Goal: Task Accomplishment & Management: Manage account settings

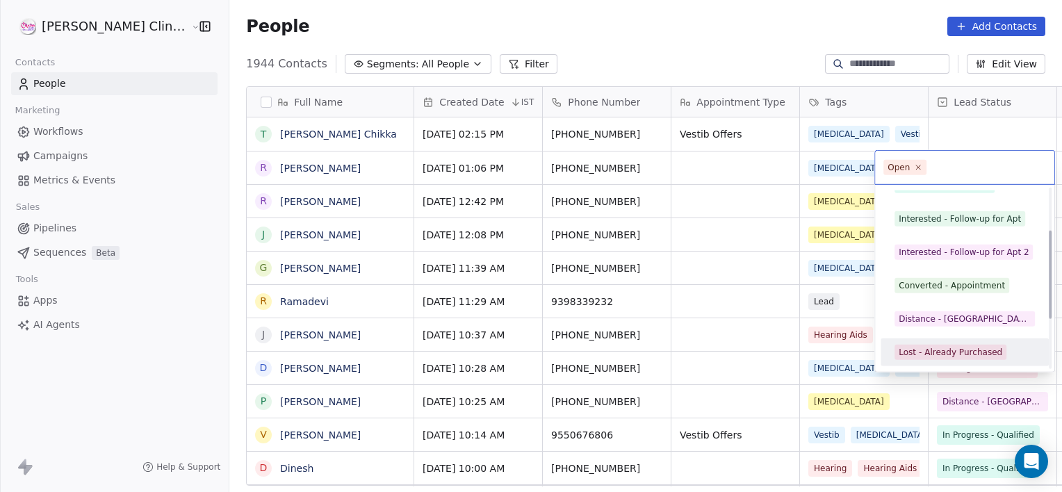
scroll to position [119, 0]
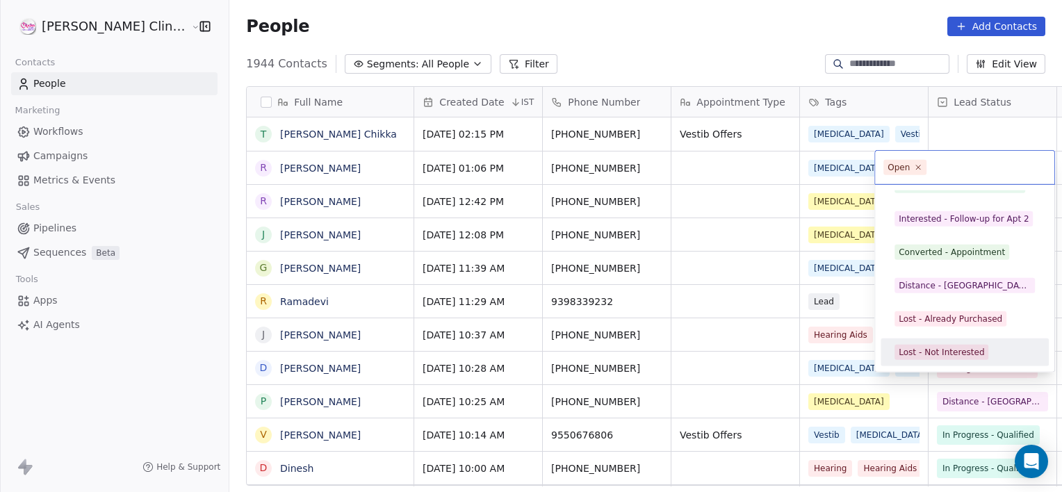
click at [678, 158] on html "[PERSON_NAME] Clinic External Contacts People Marketing Workflows Campaigns Met…" at bounding box center [531, 246] width 1062 height 492
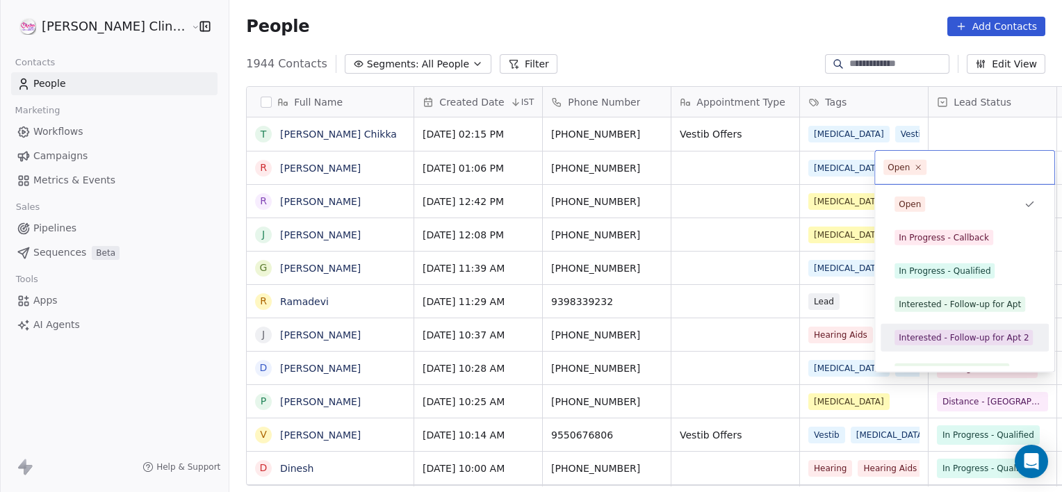
scroll to position [19, 0]
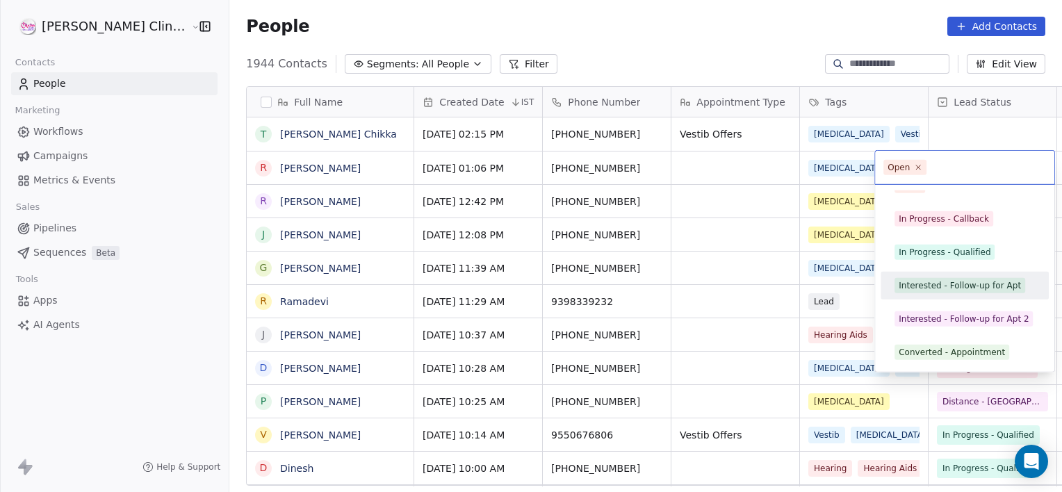
click at [926, 295] on div "Interested - Follow-up for Apt" at bounding box center [964, 286] width 157 height 22
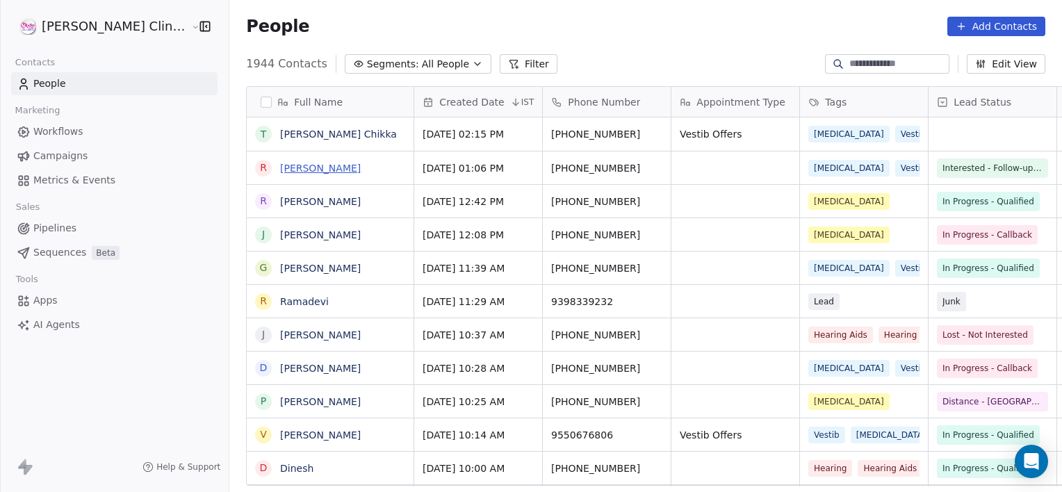
click at [280, 170] on link "[PERSON_NAME]" at bounding box center [320, 168] width 81 height 11
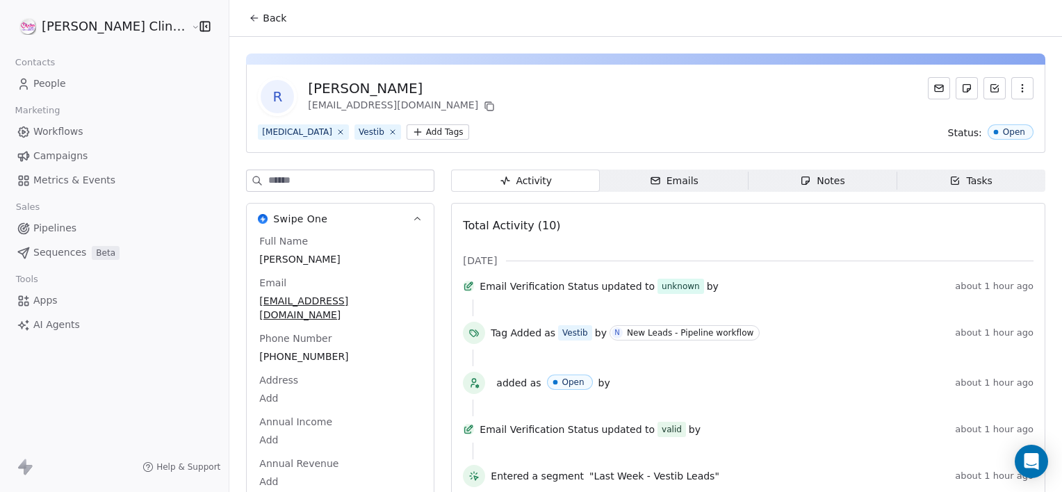
click at [771, 183] on span "Notes Notes" at bounding box center [823, 181] width 149 height 22
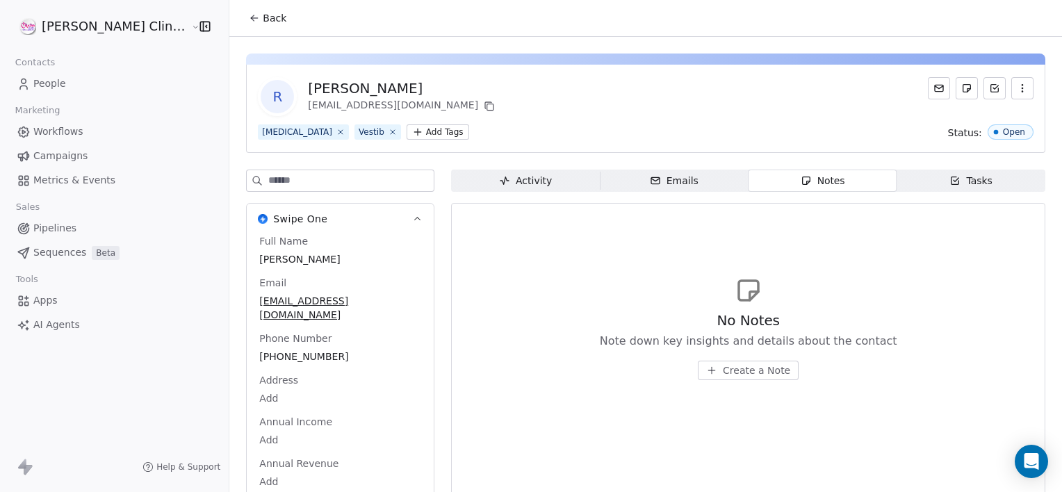
click at [723, 374] on span "Create a Note" at bounding box center [756, 371] width 67 height 14
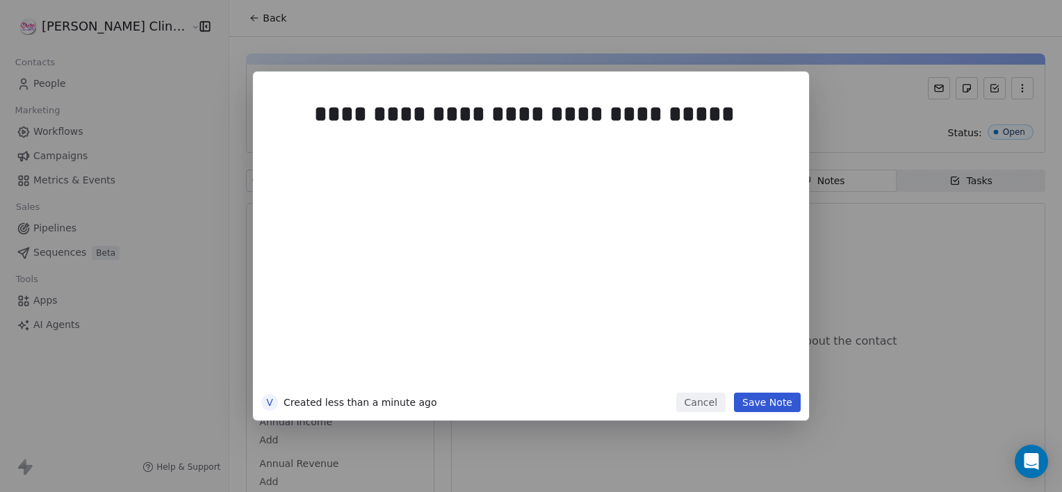
click at [776, 398] on button "Save Note" at bounding box center [767, 402] width 67 height 19
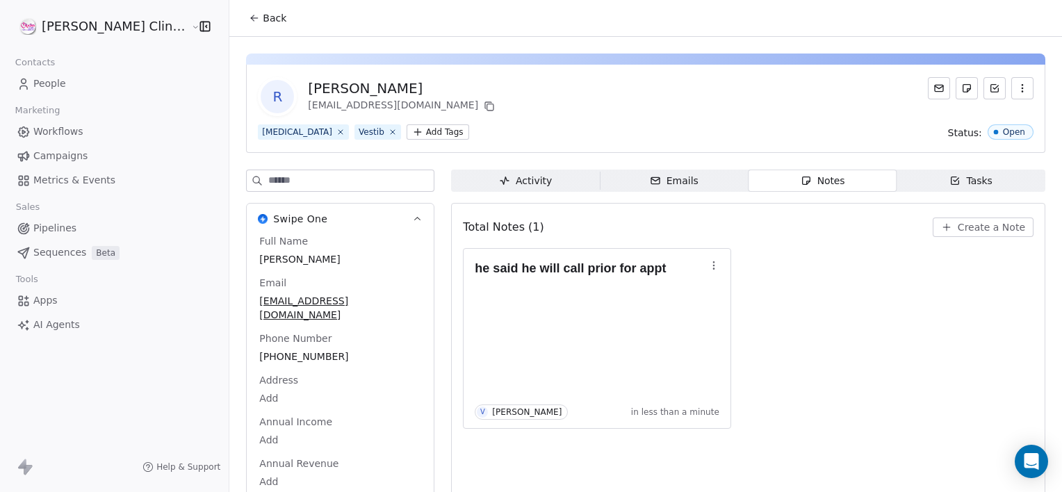
click at [263, 16] on span "Back" at bounding box center [275, 18] width 24 height 14
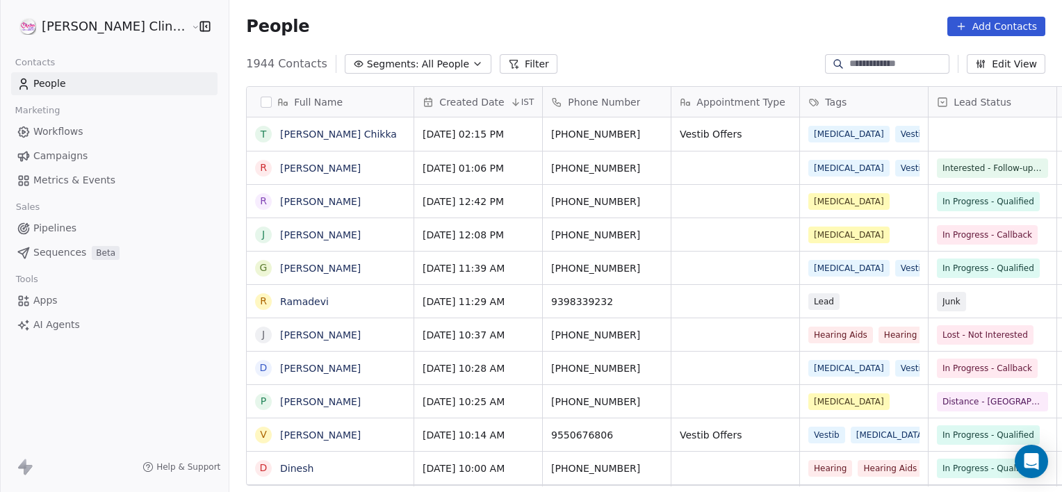
scroll to position [423, 863]
click at [500, 72] on button "Filter" at bounding box center [529, 63] width 58 height 19
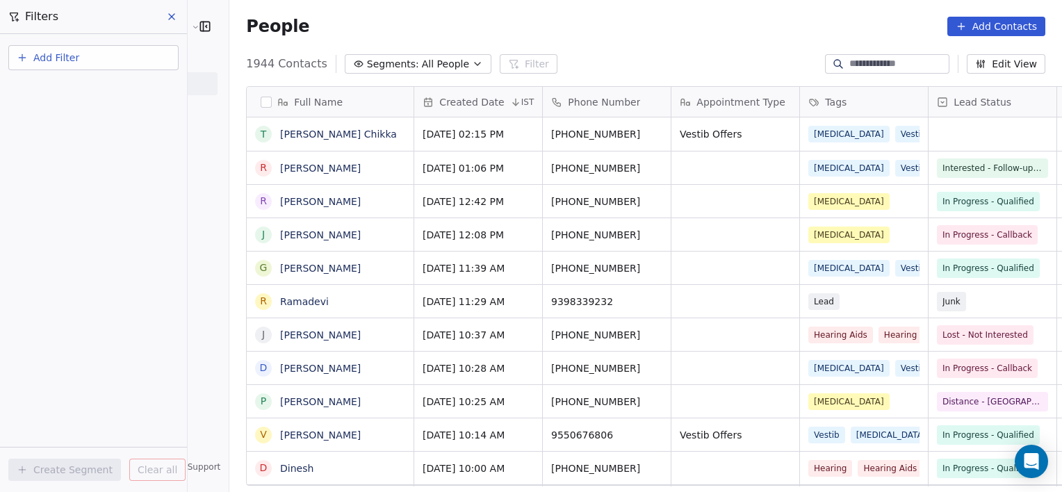
click at [106, 60] on button "Add Filter" at bounding box center [93, 57] width 170 height 25
click at [99, 95] on span "Contact properties" at bounding box center [68, 90] width 90 height 15
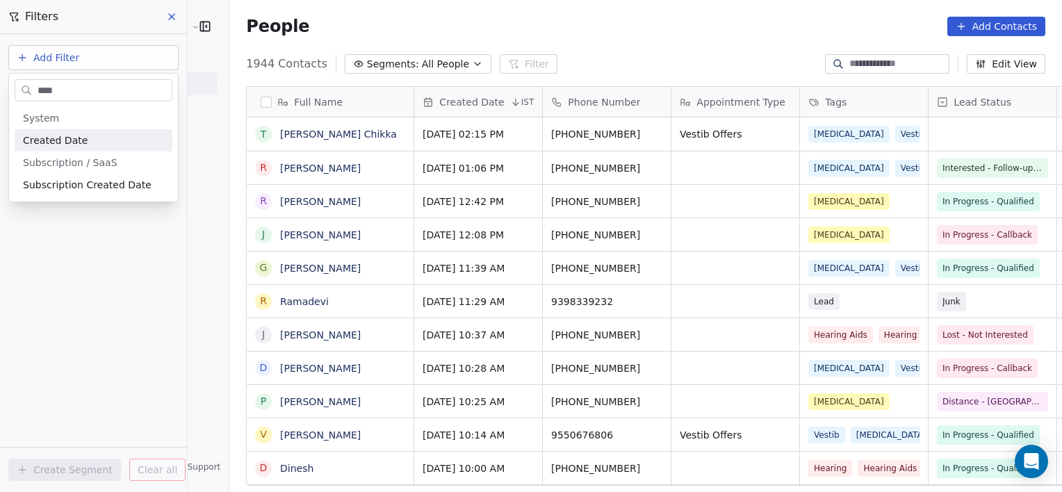
type input "****"
click at [125, 142] on div "Created Date" at bounding box center [93, 140] width 141 height 14
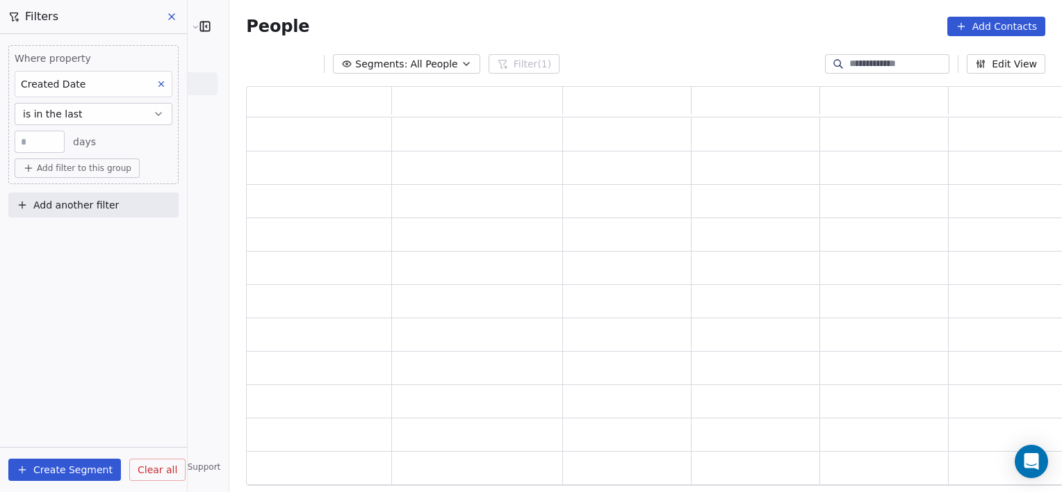
scroll to position [389, 830]
click at [125, 114] on button "is in the last" at bounding box center [94, 114] width 158 height 22
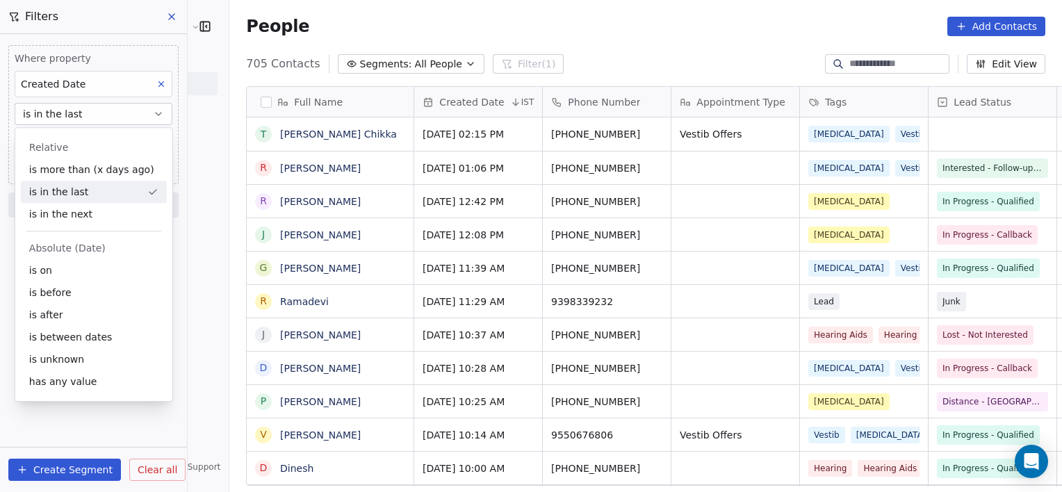
scroll to position [423, 863]
click at [92, 340] on div "is between dates" at bounding box center [94, 337] width 146 height 22
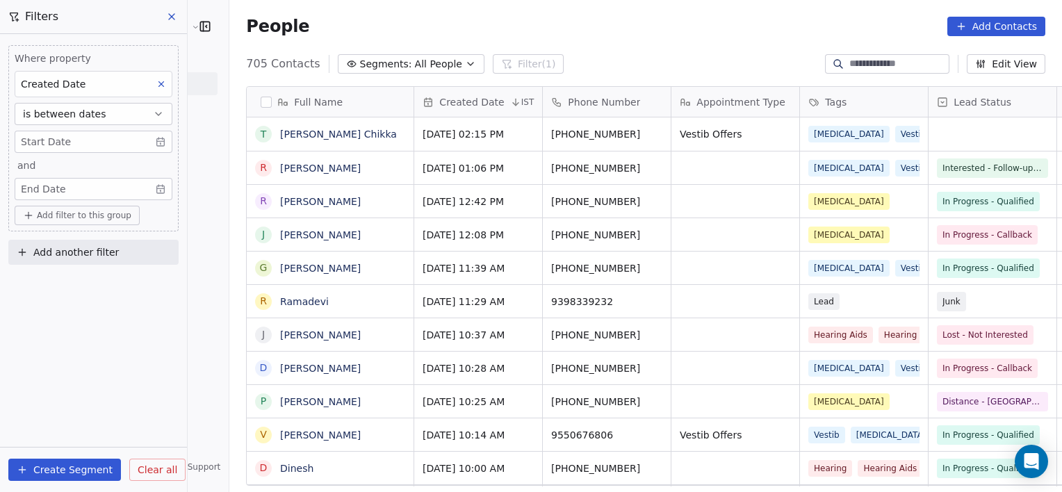
click at [87, 149] on body "[PERSON_NAME] Clinic External Contacts People Marketing Workflows Campaigns Met…" at bounding box center [531, 246] width 1062 height 492
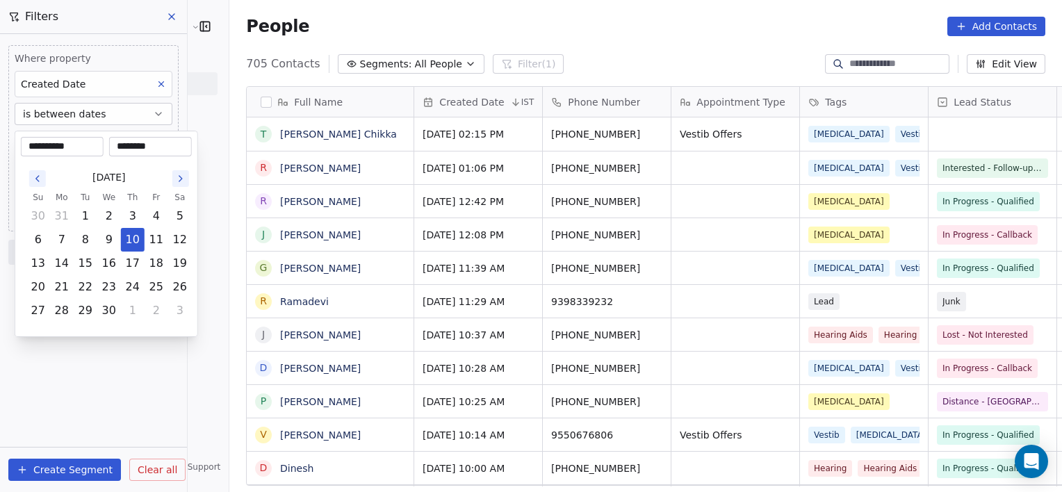
click at [28, 178] on div "[DATE]" at bounding box center [108, 178] width 165 height 26
click at [172, 182] on button "Go to the Next Month" at bounding box center [180, 178] width 17 height 17
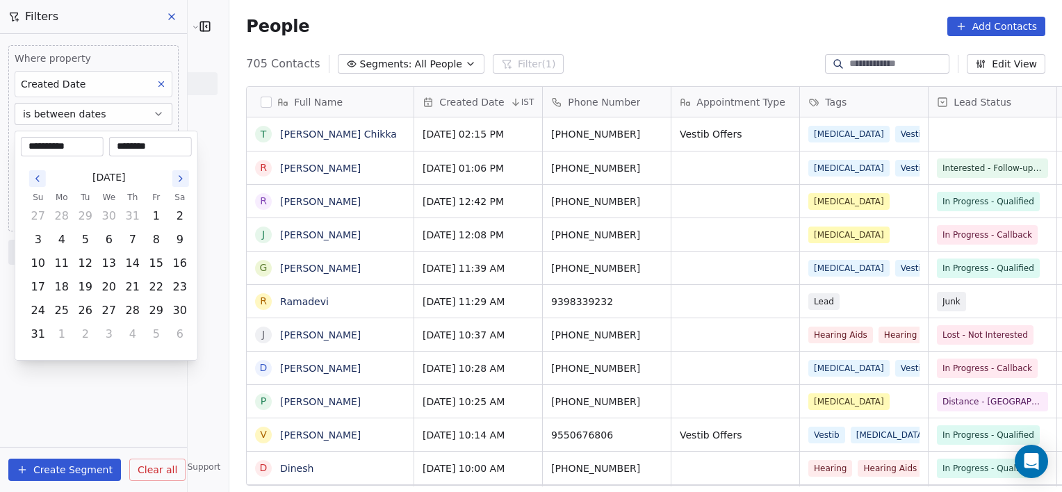
click at [172, 182] on button "Go to the Next Month" at bounding box center [180, 178] width 17 height 17
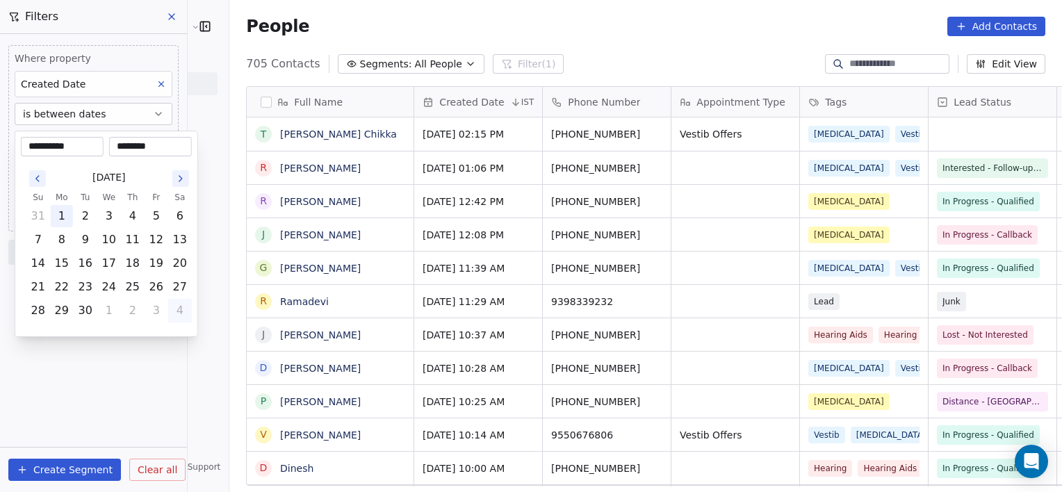
click at [64, 225] on button "1" at bounding box center [62, 216] width 22 height 22
type input "**********"
click at [114, 386] on html "[PERSON_NAME] Clinic External Contacts People Marketing Workflows Campaigns Met…" at bounding box center [531, 246] width 1062 height 492
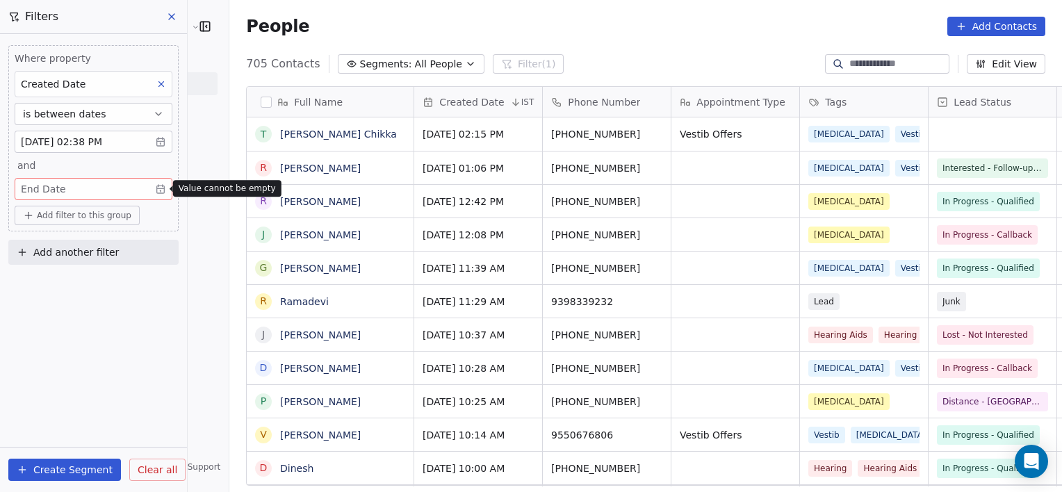
click at [83, 190] on body "[PERSON_NAME] Clinic External Contacts People Marketing Workflows Campaigns Met…" at bounding box center [531, 246] width 1062 height 492
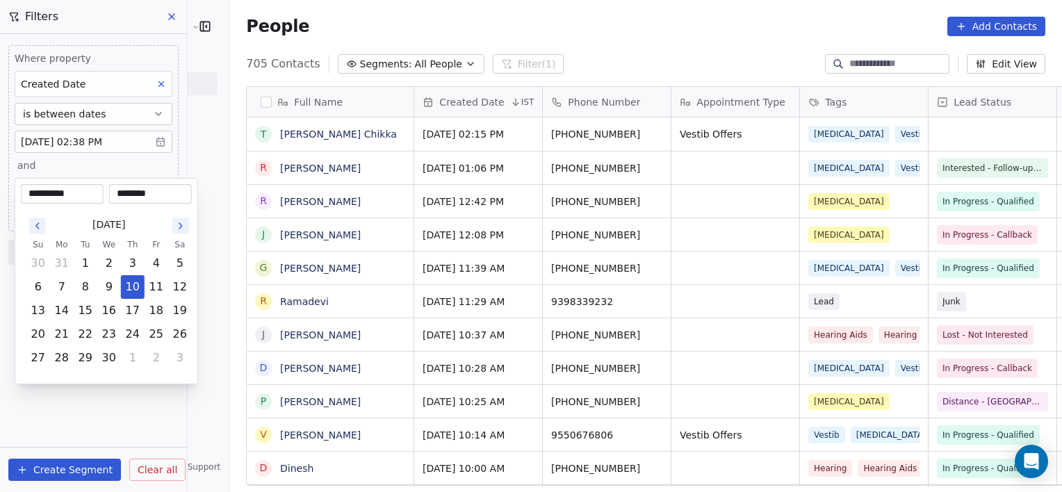
click at [188, 222] on button "Go to the Next Month" at bounding box center [180, 226] width 17 height 17
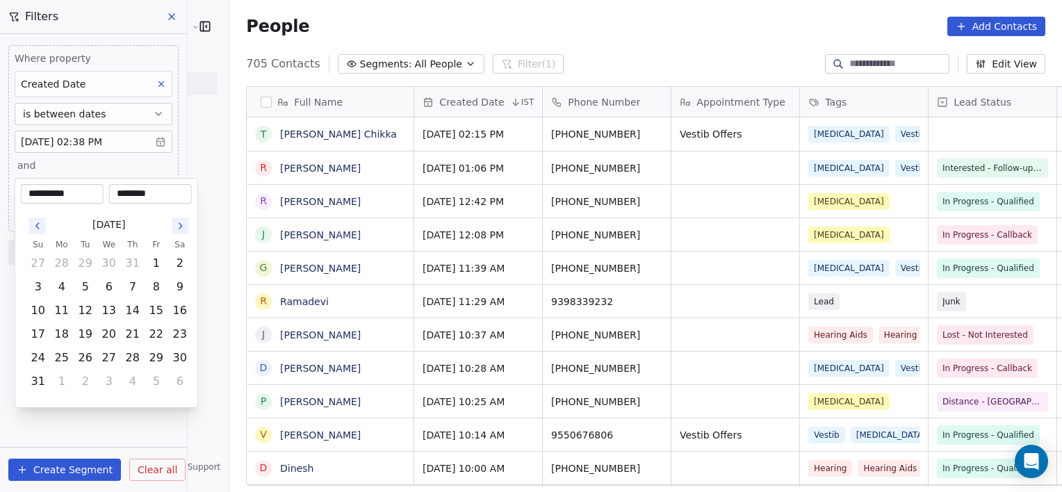
click at [188, 222] on button "Go to the Next Month" at bounding box center [180, 226] width 17 height 17
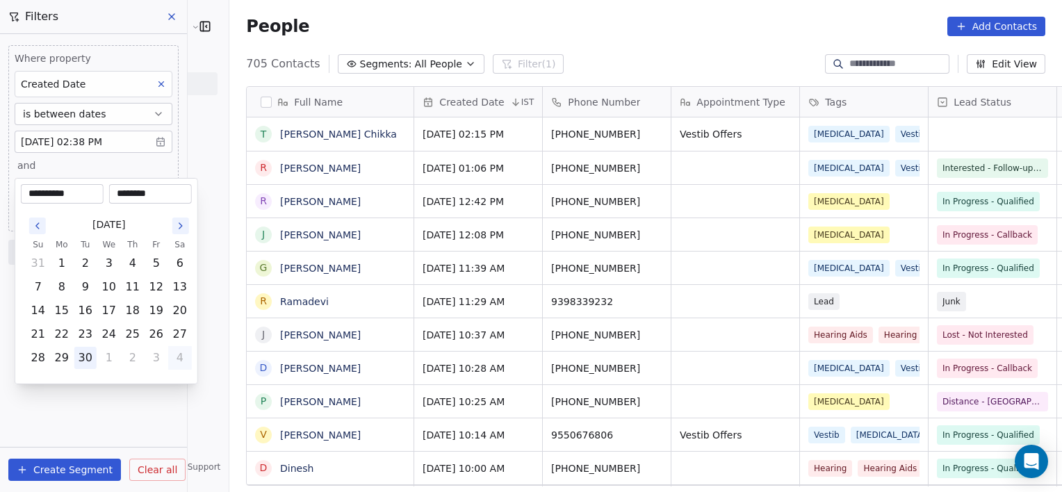
click at [81, 359] on button "30" at bounding box center [85, 358] width 22 height 22
type input "**********"
click at [147, 407] on html "[PERSON_NAME] Clinic External Contacts People Marketing Workflows Campaigns Met…" at bounding box center [531, 246] width 1062 height 492
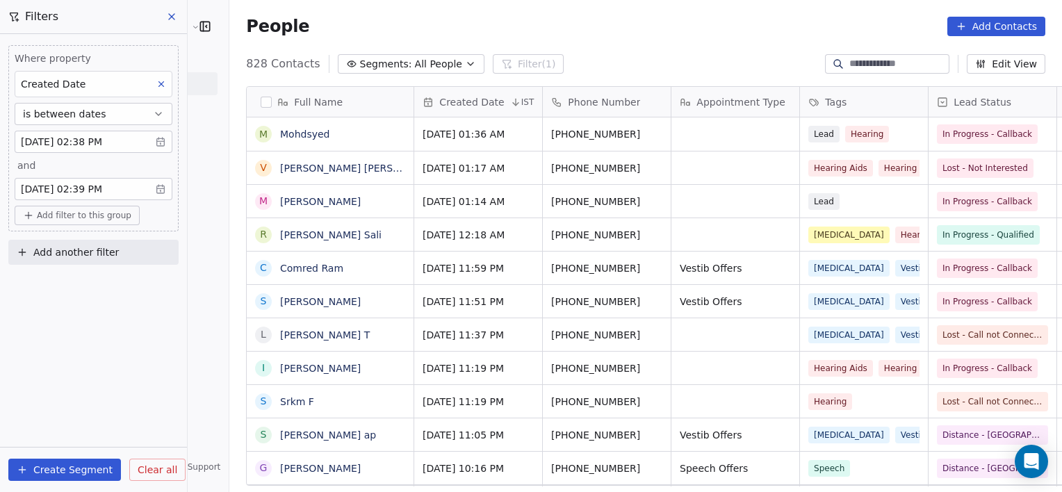
click at [117, 337] on div "Where property Created Date is between dates [DATE] 02:38 PM and [DATE] 02:39 P…" at bounding box center [93, 263] width 187 height 458
click at [43, 187] on body "[PERSON_NAME] Clinic External Contacts People Marketing Workflows Campaigns Met…" at bounding box center [531, 246] width 1062 height 492
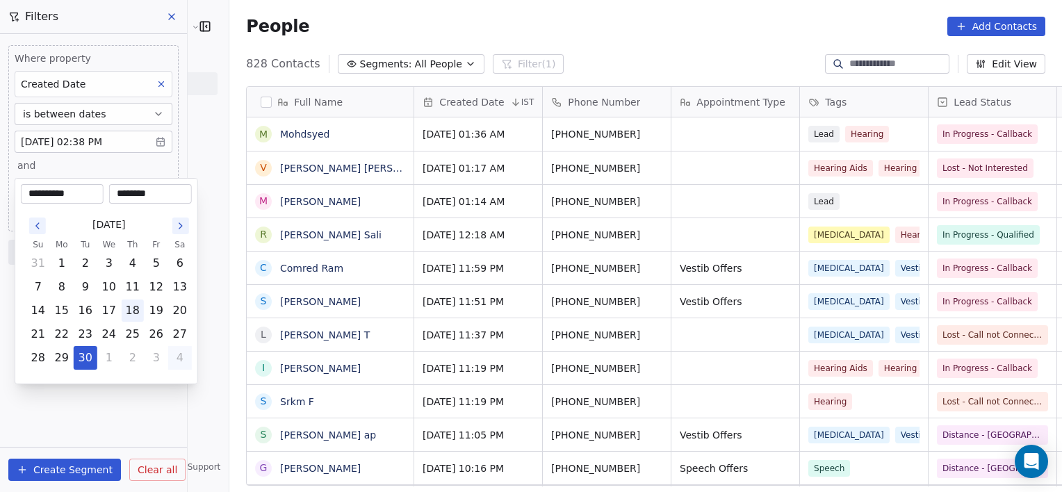
click at [136, 318] on button "18" at bounding box center [133, 311] width 22 height 22
type input "**********"
click at [124, 411] on html "[PERSON_NAME] Clinic External Contacts People Marketing Workflows Campaigns Met…" at bounding box center [531, 246] width 1062 height 492
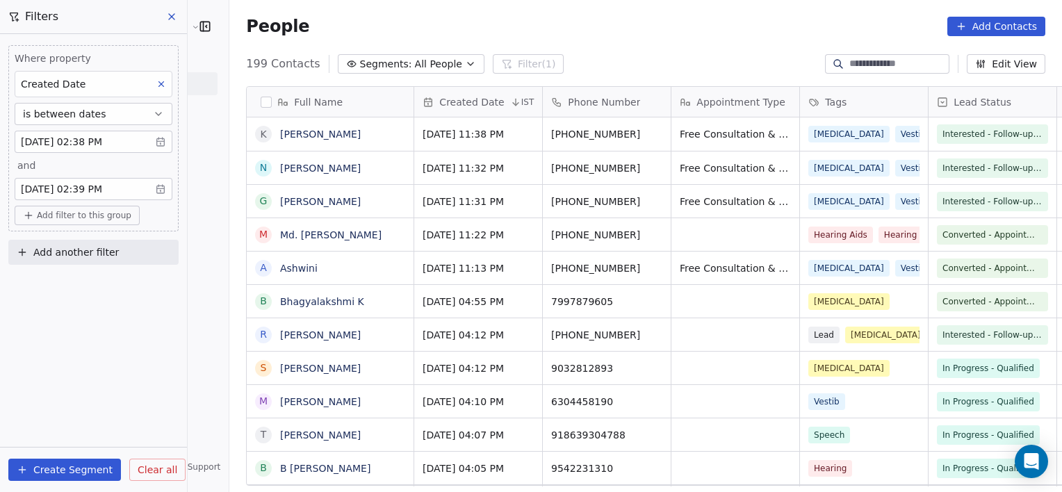
click at [114, 214] on span "Add filter to this group" at bounding box center [84, 215] width 95 height 11
click at [92, 242] on span "Contact properties" at bounding box center [74, 244] width 90 height 15
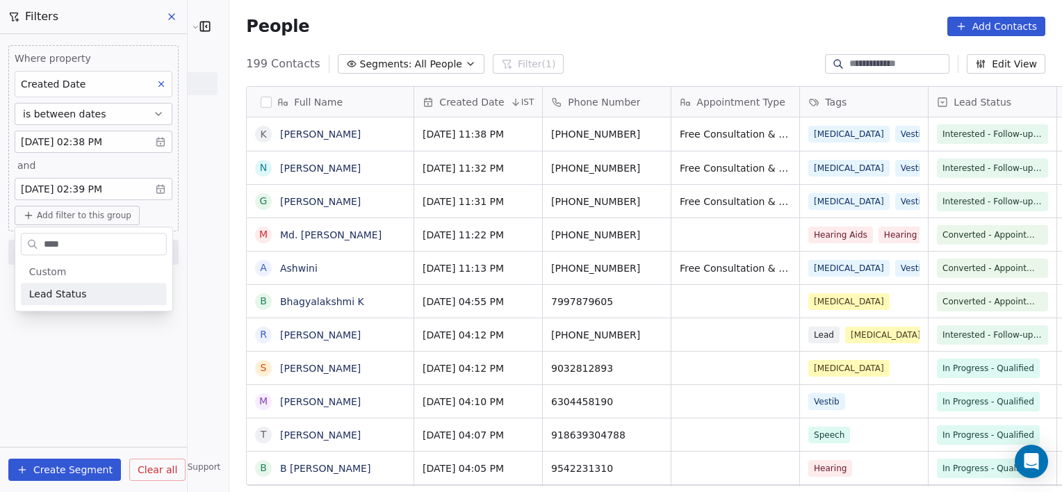
type input "****"
click at [77, 290] on span "Lead Status" at bounding box center [58, 294] width 58 height 14
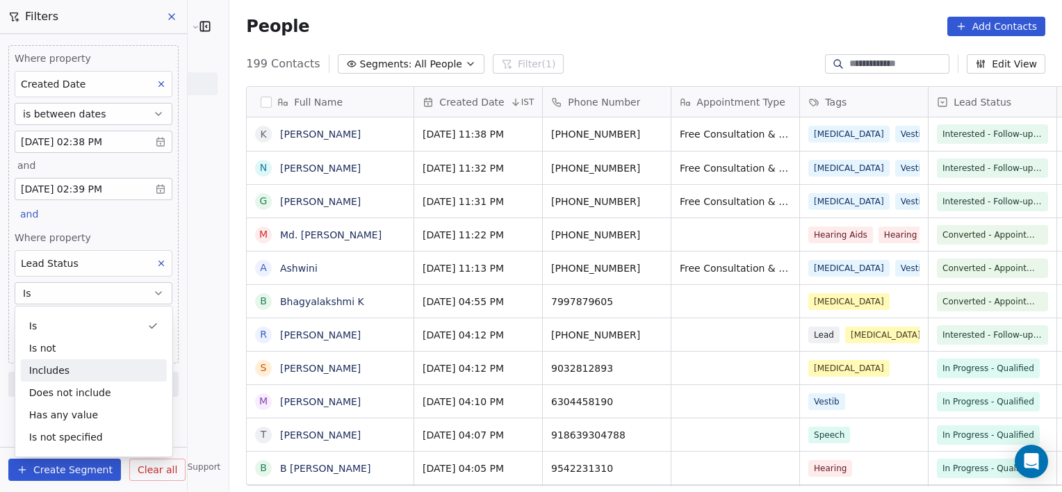
click at [229, 381] on div "Full Name [PERSON_NAME] N [PERSON_NAME]. [PERSON_NAME] A [PERSON_NAME] K R [PER…" at bounding box center [645, 291] width 833 height 433
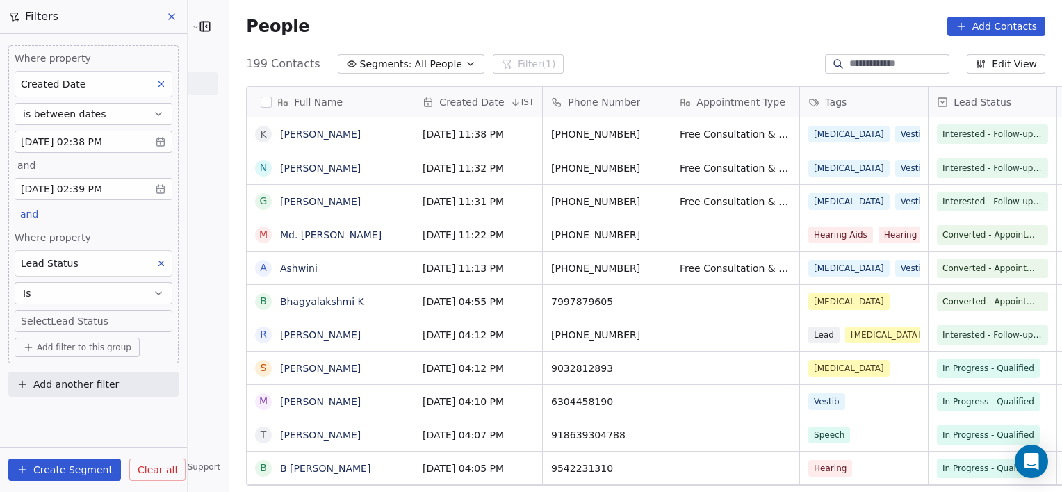
click at [71, 321] on body "[PERSON_NAME] Clinic External Contacts People Marketing Workflows Campaigns Met…" at bounding box center [531, 246] width 1062 height 492
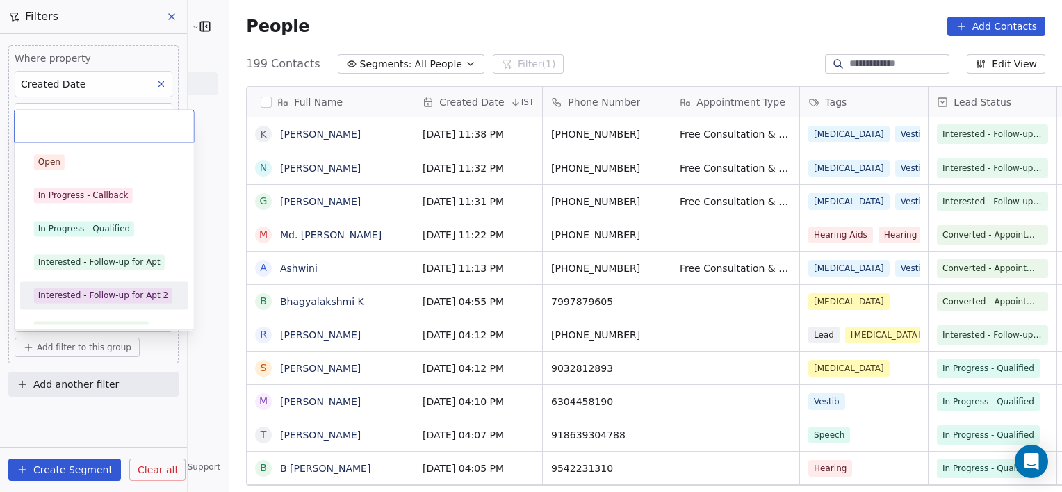
scroll to position [19, 0]
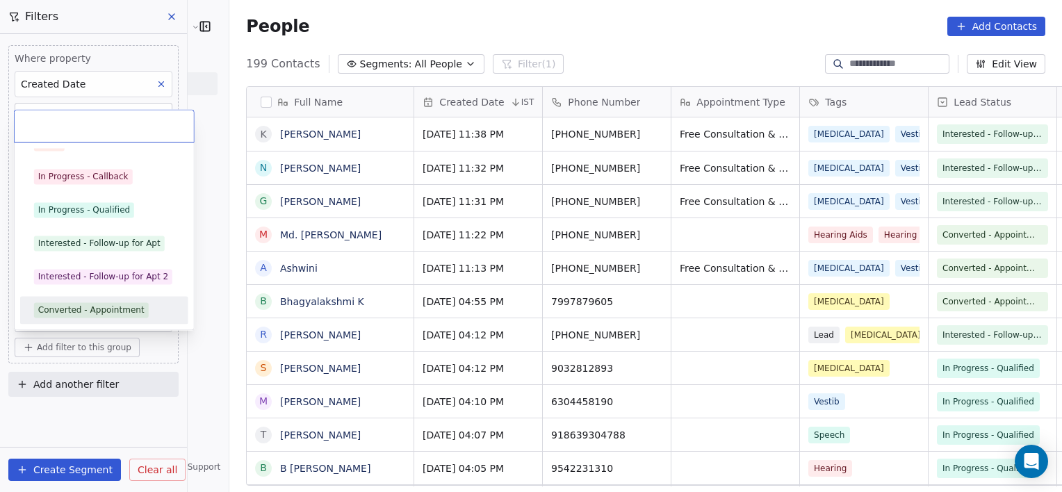
click at [99, 309] on div "Converted - Appointment" at bounding box center [91, 310] width 106 height 13
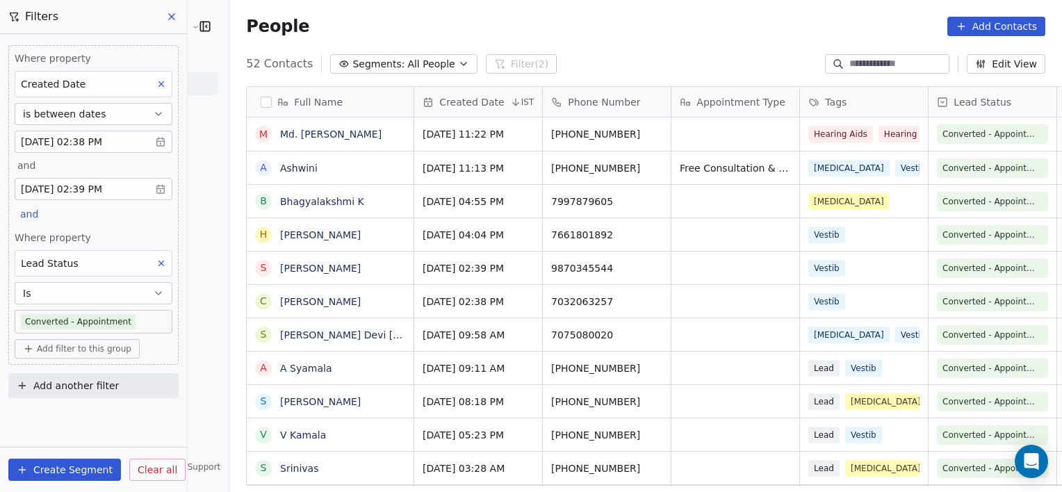
scroll to position [423, 863]
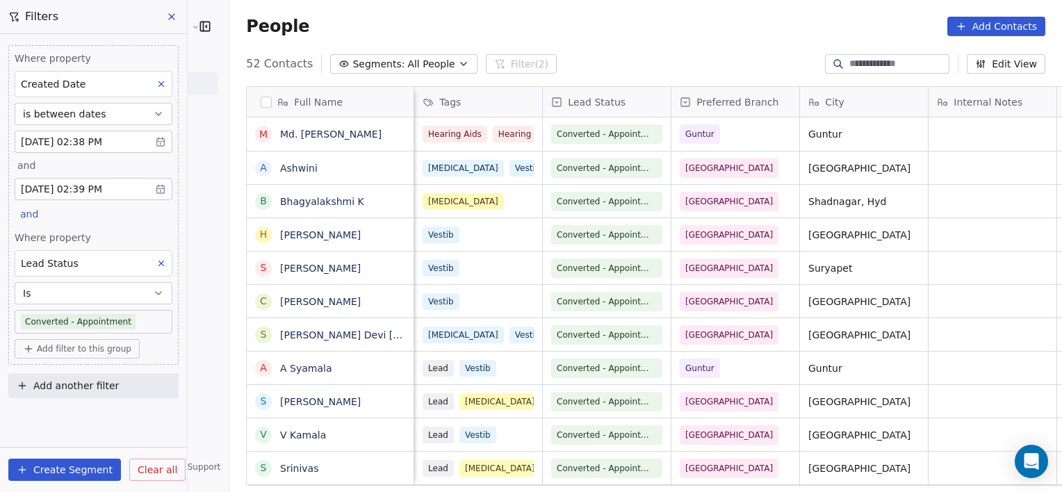
scroll to position [0, 128]
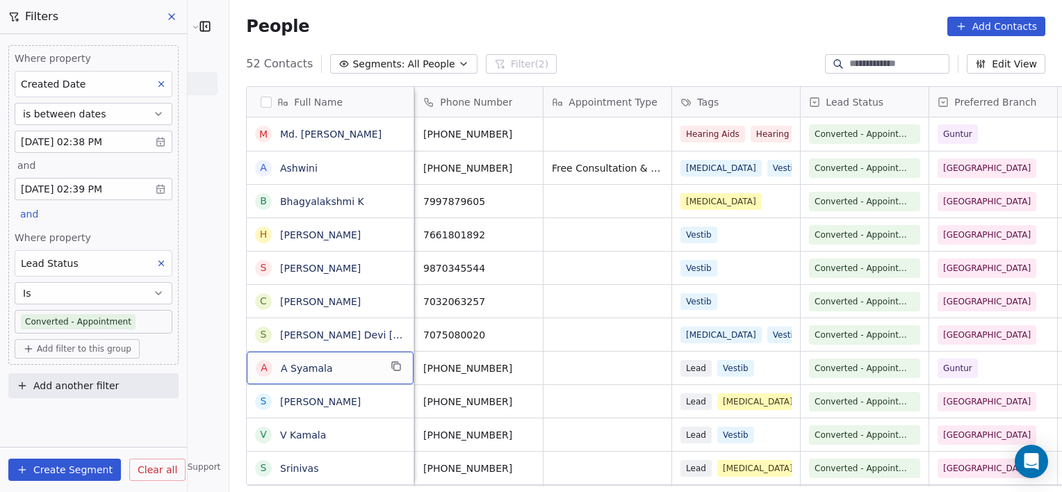
click at [306, 368] on span "A Syamala" at bounding box center [330, 368] width 99 height 14
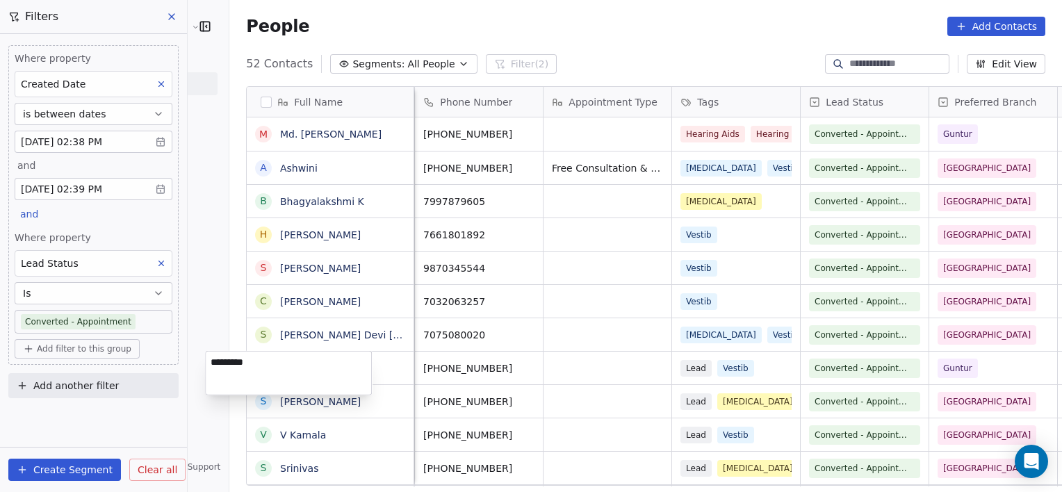
click at [217, 365] on textarea "*********" at bounding box center [288, 373] width 165 height 43
type textarea "**********"
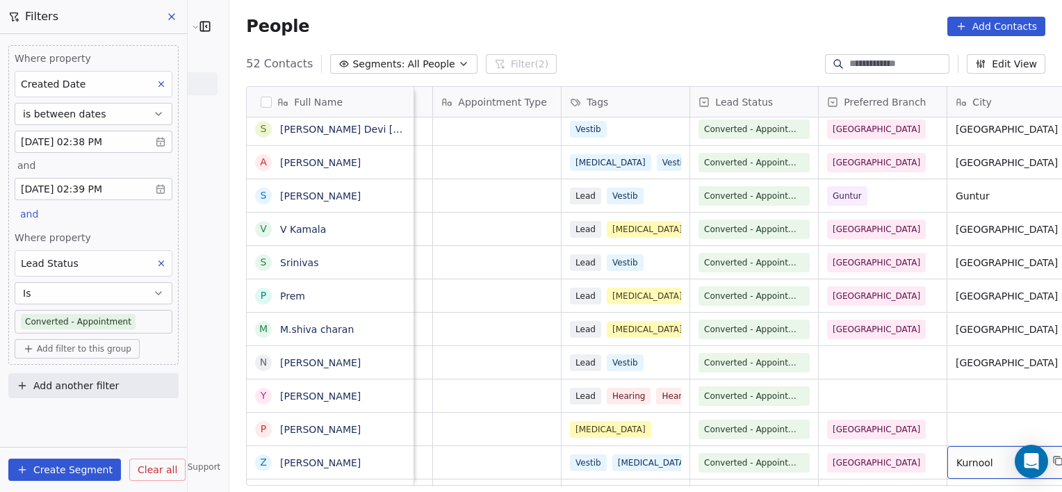
scroll to position [206, 0]
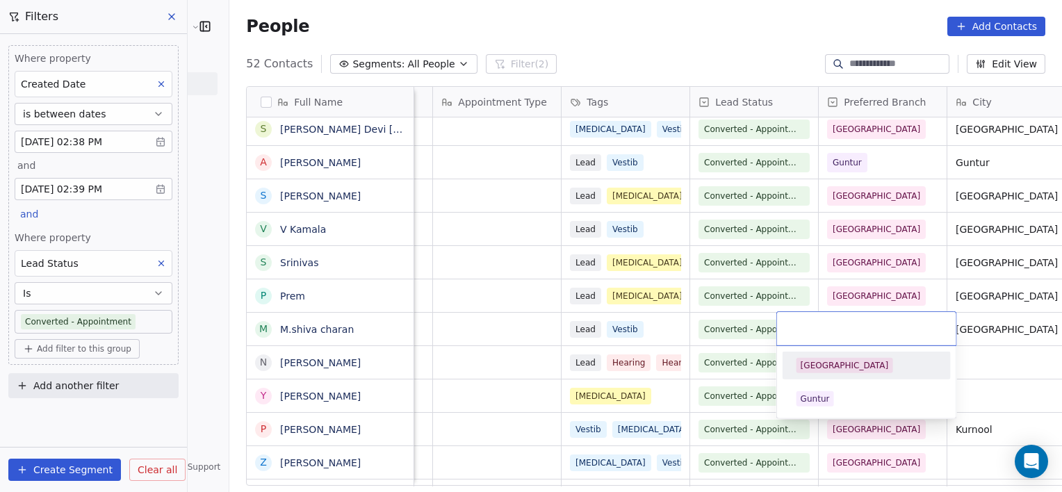
click at [829, 376] on div "[GEOGRAPHIC_DATA]" at bounding box center [867, 366] width 168 height 28
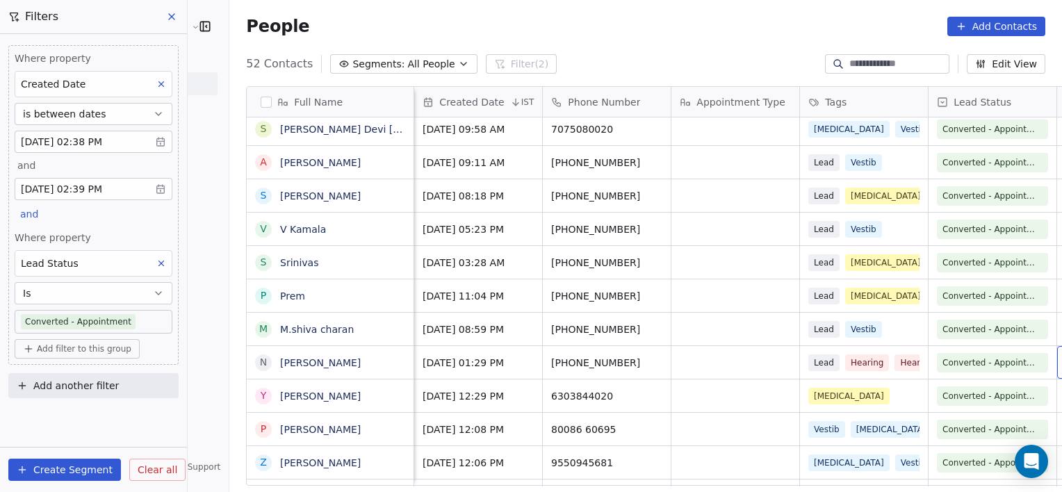
scroll to position [0, 110]
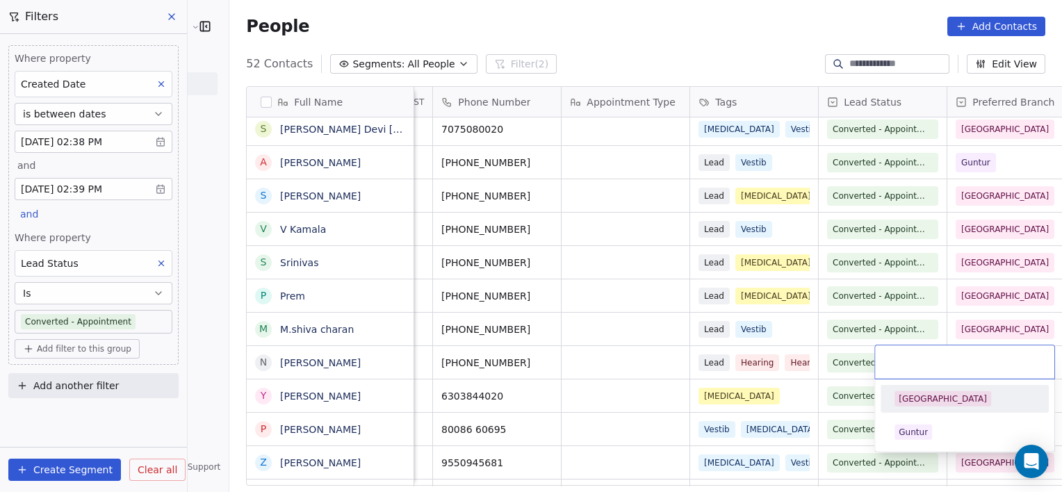
click at [931, 388] on div "[GEOGRAPHIC_DATA]" at bounding box center [964, 399] width 157 height 22
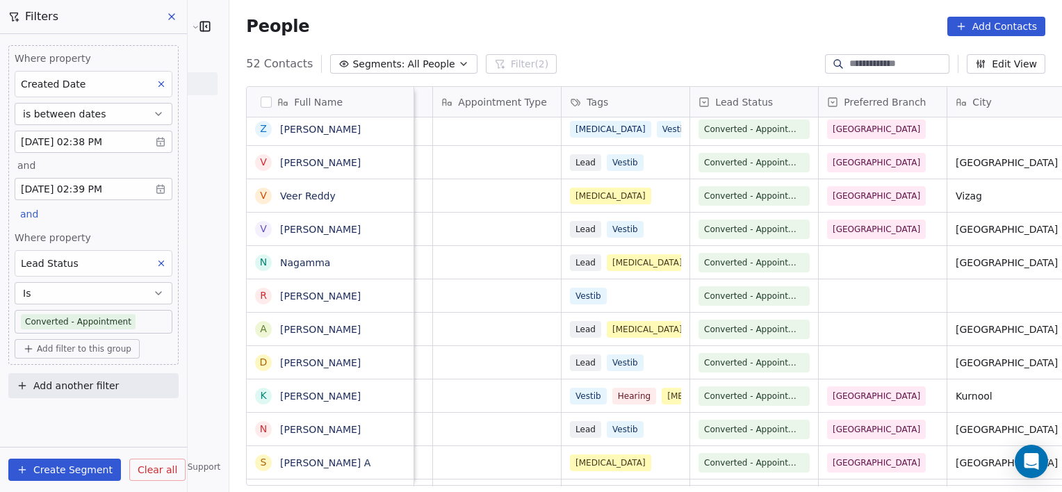
scroll to position [0, 495]
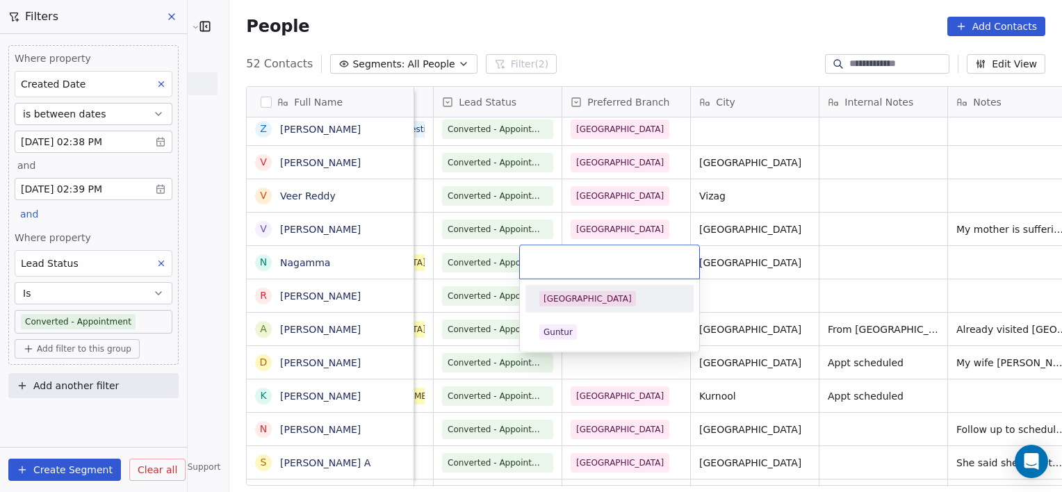
click at [626, 299] on div "[GEOGRAPHIC_DATA]" at bounding box center [609, 298] width 140 height 15
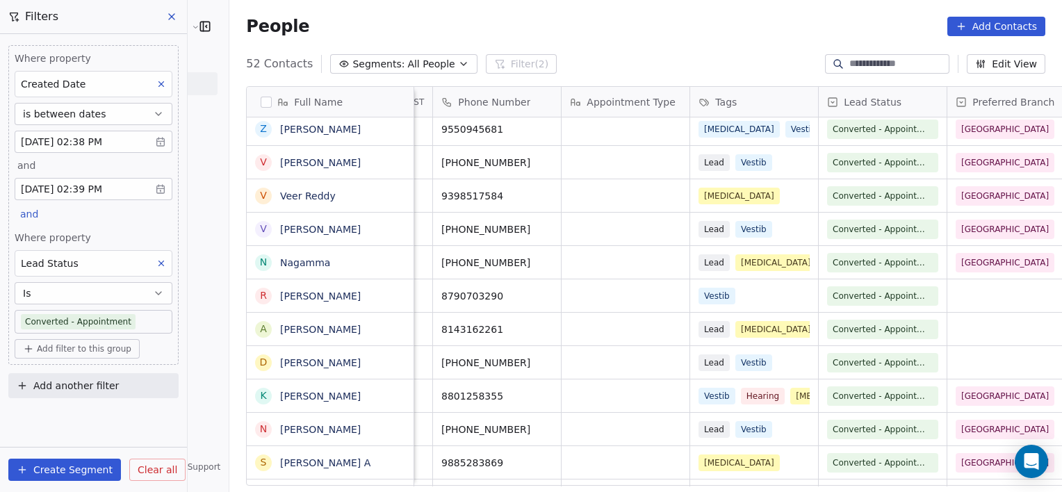
scroll to position [0, 238]
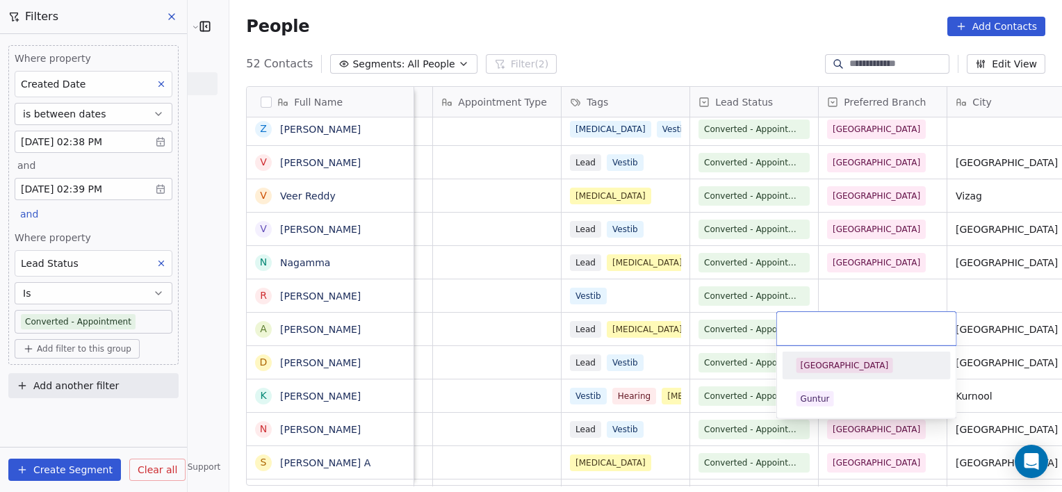
click at [813, 361] on div "[GEOGRAPHIC_DATA]" at bounding box center [845, 365] width 88 height 13
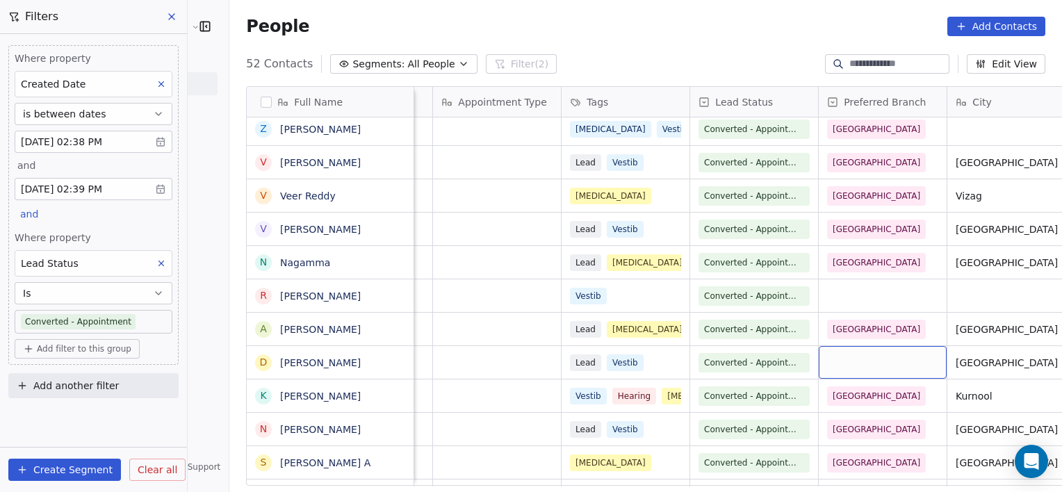
click at [819, 361] on div "grid" at bounding box center [883, 362] width 128 height 33
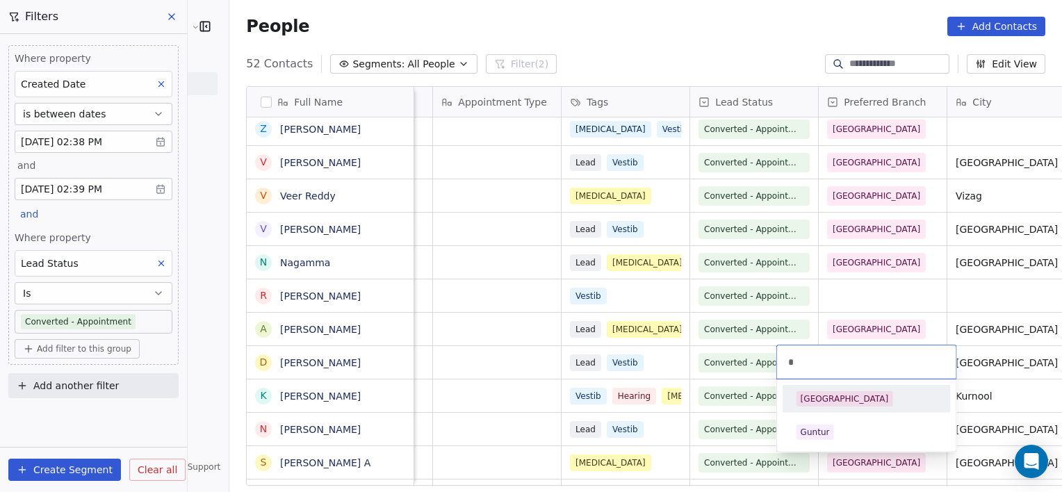
click at [815, 396] on div "[GEOGRAPHIC_DATA]" at bounding box center [845, 399] width 88 height 13
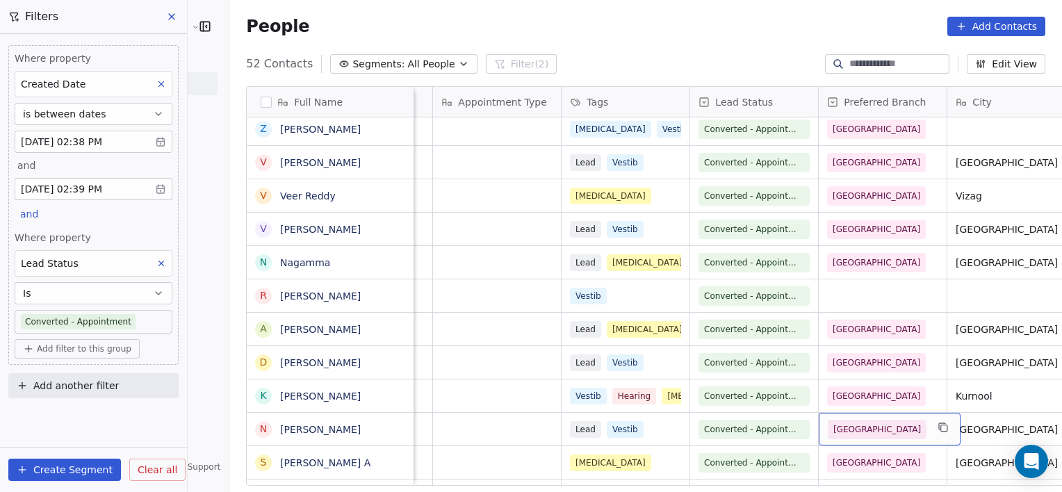
scroll to position [573, 0]
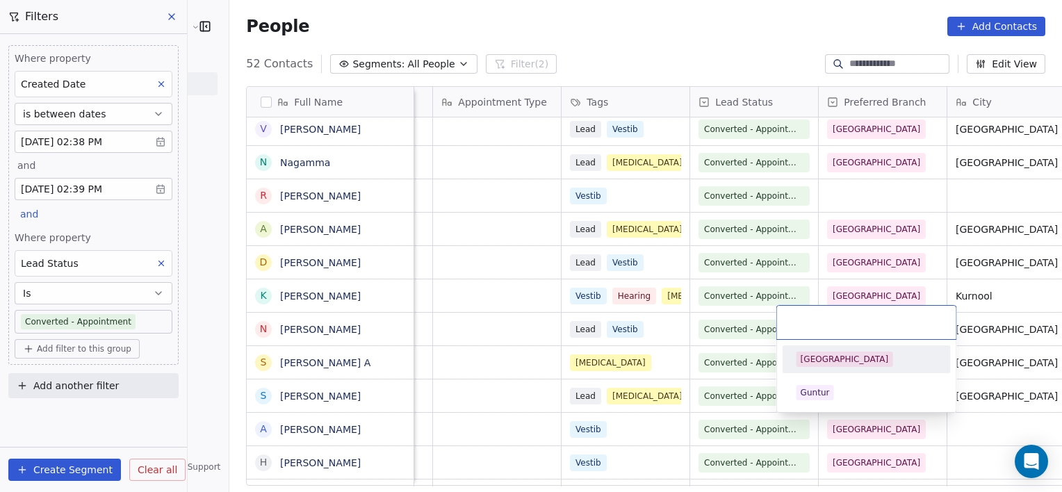
click at [831, 361] on div "[GEOGRAPHIC_DATA]" at bounding box center [845, 359] width 88 height 13
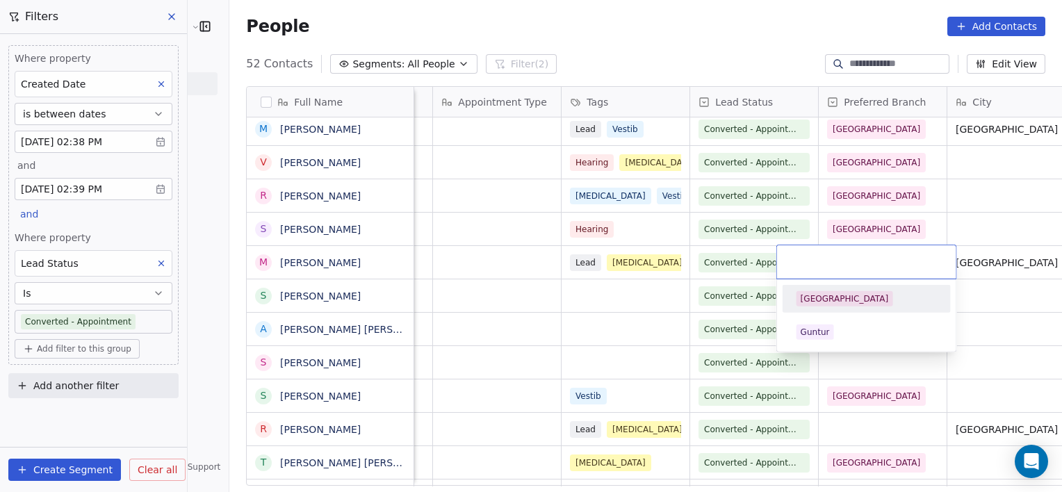
click at [806, 296] on div "[GEOGRAPHIC_DATA]" at bounding box center [845, 299] width 88 height 13
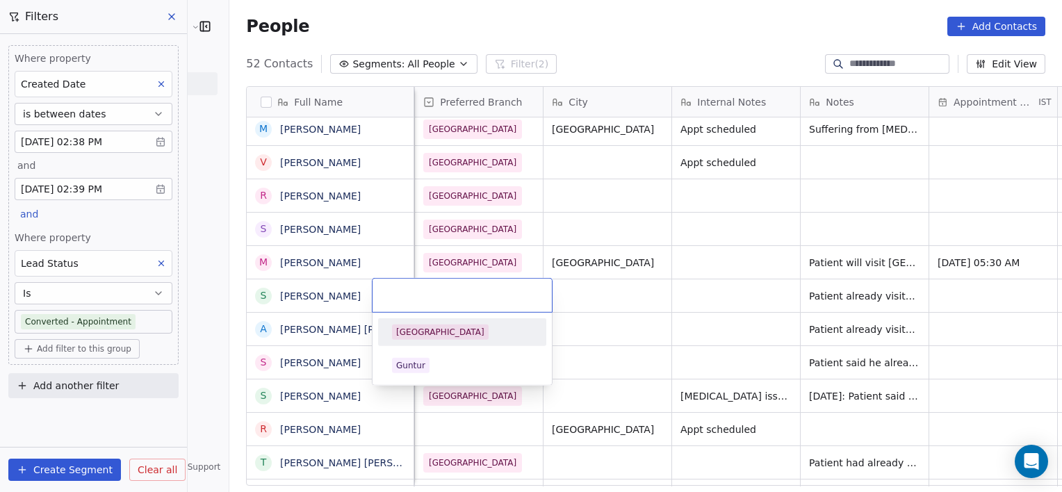
click at [445, 322] on div "[GEOGRAPHIC_DATA]" at bounding box center [462, 332] width 157 height 22
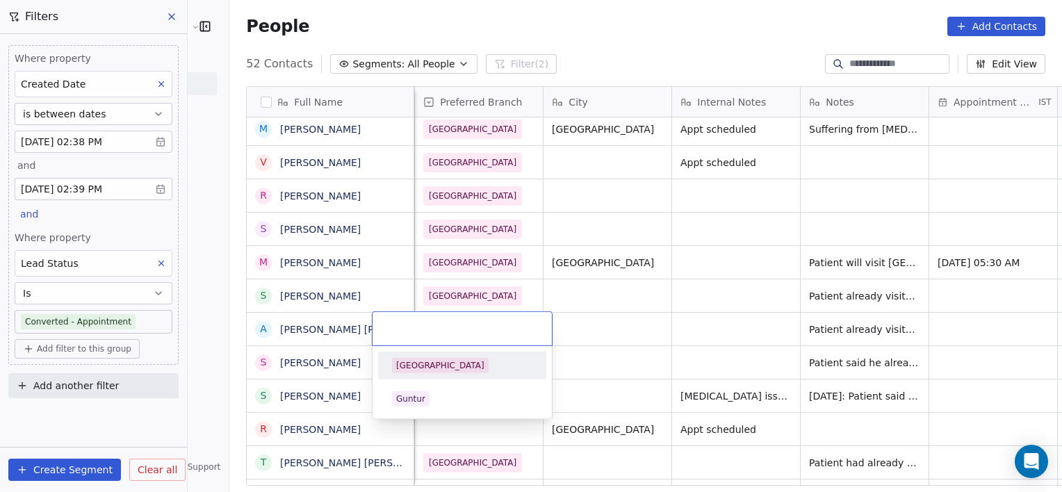
click at [420, 356] on div "[GEOGRAPHIC_DATA]" at bounding box center [462, 365] width 157 height 22
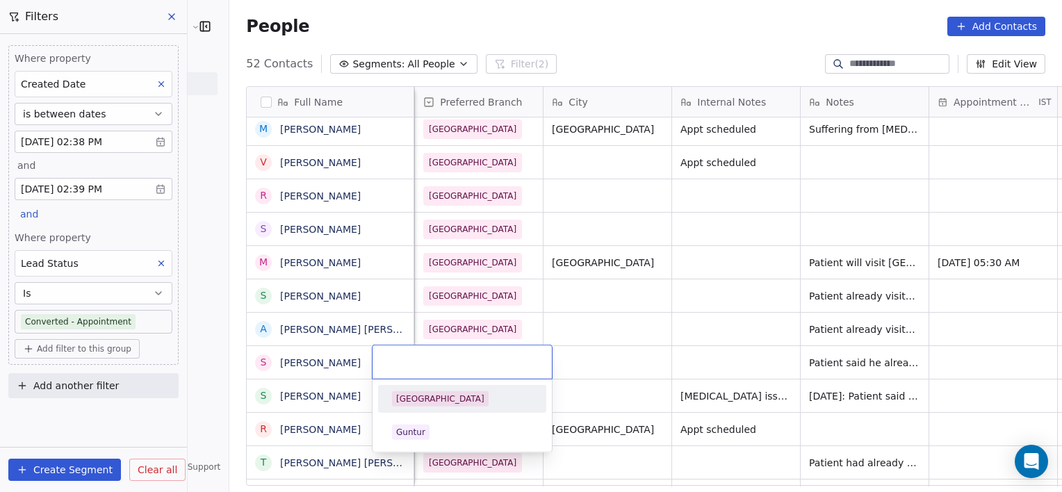
click at [425, 395] on div "[GEOGRAPHIC_DATA]" at bounding box center [440, 399] width 88 height 13
click at [439, 389] on span "[GEOGRAPHIC_DATA]" at bounding box center [440, 392] width 97 height 15
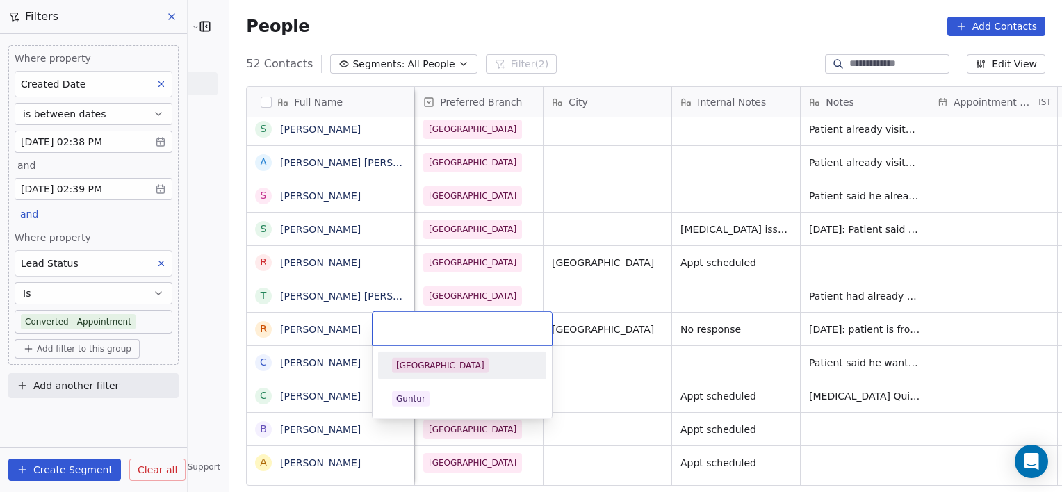
click at [425, 371] on span "[GEOGRAPHIC_DATA]" at bounding box center [440, 365] width 97 height 15
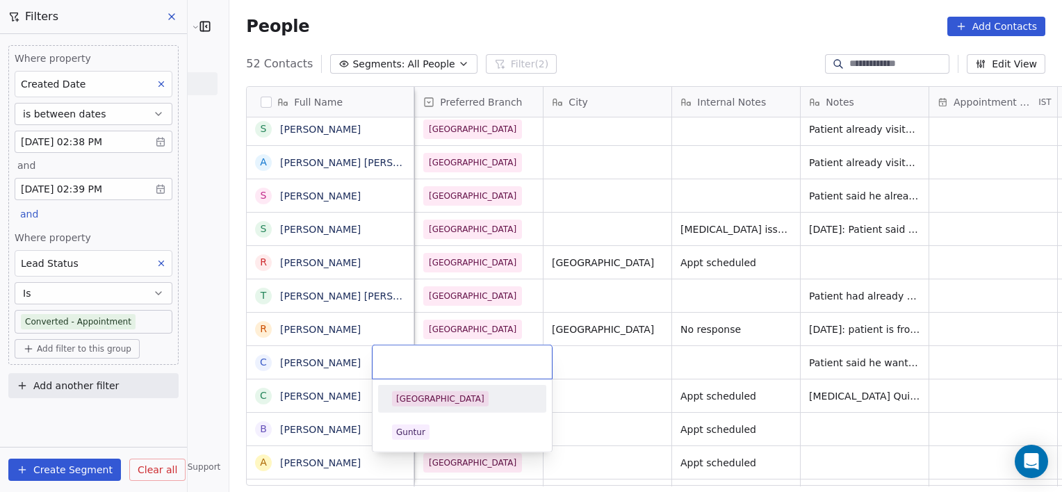
click at [417, 406] on span "[GEOGRAPHIC_DATA]" at bounding box center [440, 398] width 97 height 15
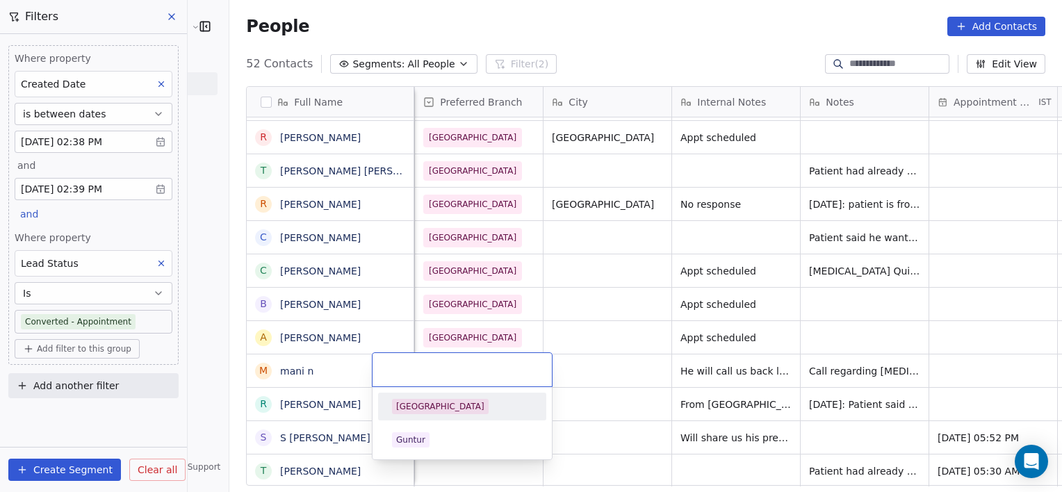
click at [434, 403] on div "[GEOGRAPHIC_DATA]" at bounding box center [440, 406] width 88 height 13
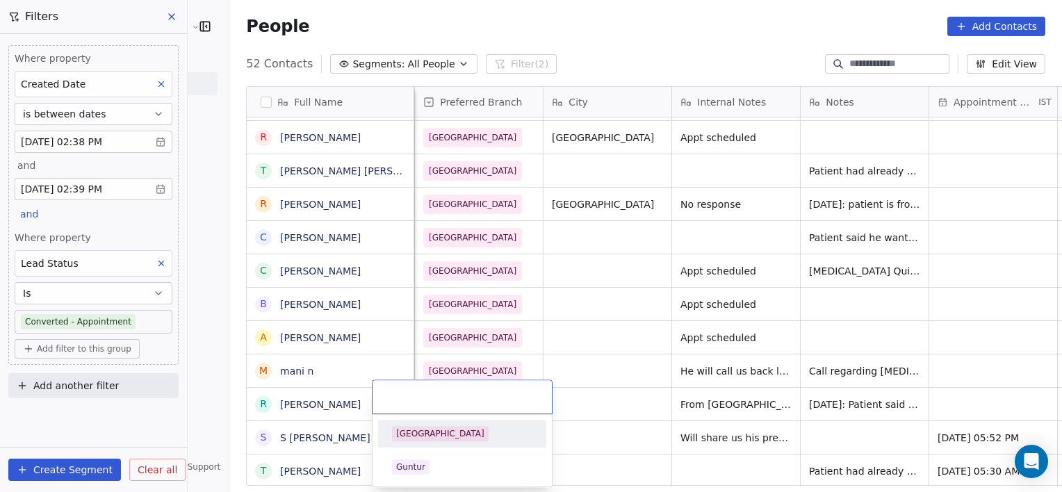
click at [420, 432] on div "[GEOGRAPHIC_DATA]" at bounding box center [440, 433] width 88 height 13
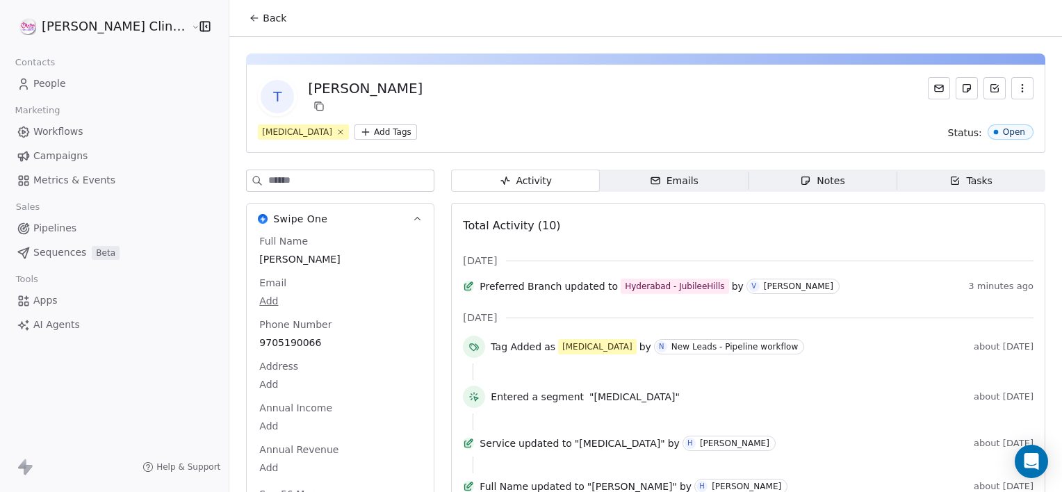
click at [240, 26] on button "Back" at bounding box center [267, 18] width 54 height 25
